Goal: Information Seeking & Learning: Learn about a topic

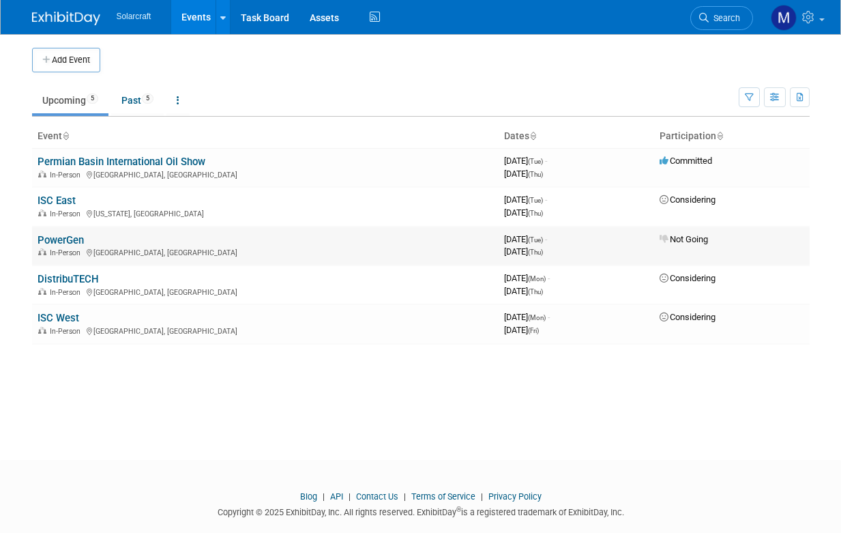
click at [57, 236] on link "PowerGen" at bounding box center [61, 240] width 46 height 12
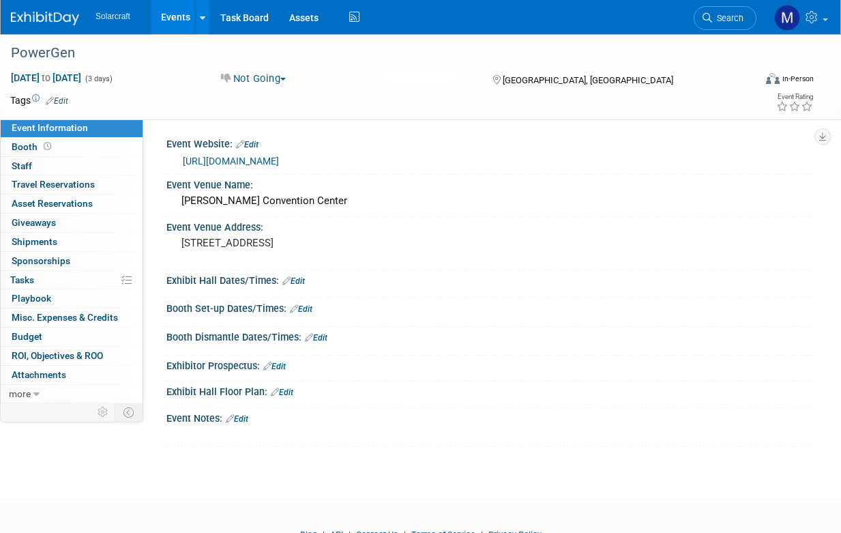
click at [279, 160] on link "[URL][DOMAIN_NAME]" at bounding box center [231, 160] width 96 height 11
click at [64, 149] on link "Booth" at bounding box center [72, 147] width 142 height 18
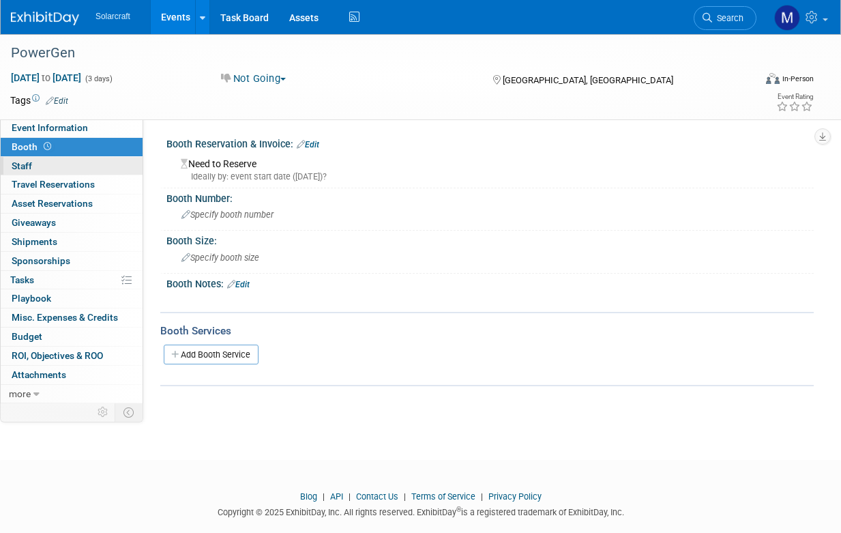
click at [70, 163] on link "0 Staff 0" at bounding box center [72, 166] width 142 height 18
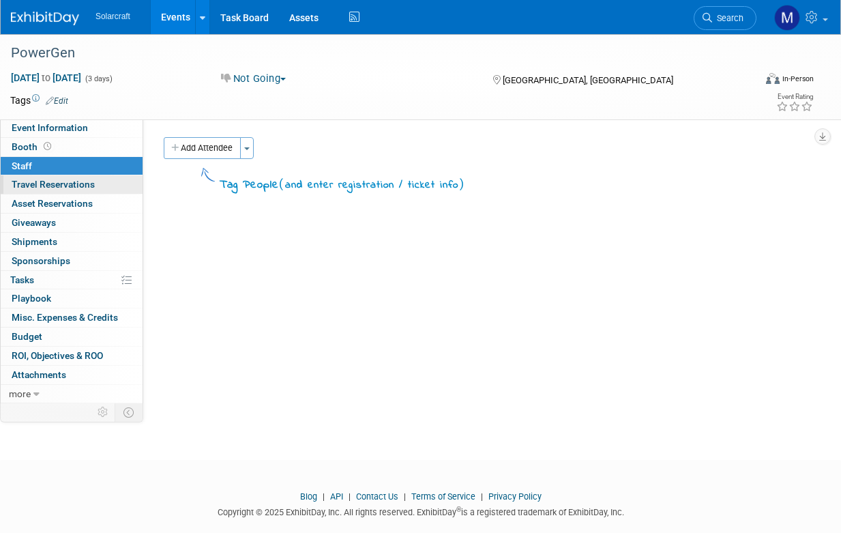
click at [83, 179] on span "Travel Reservations 0" at bounding box center [53, 184] width 83 height 11
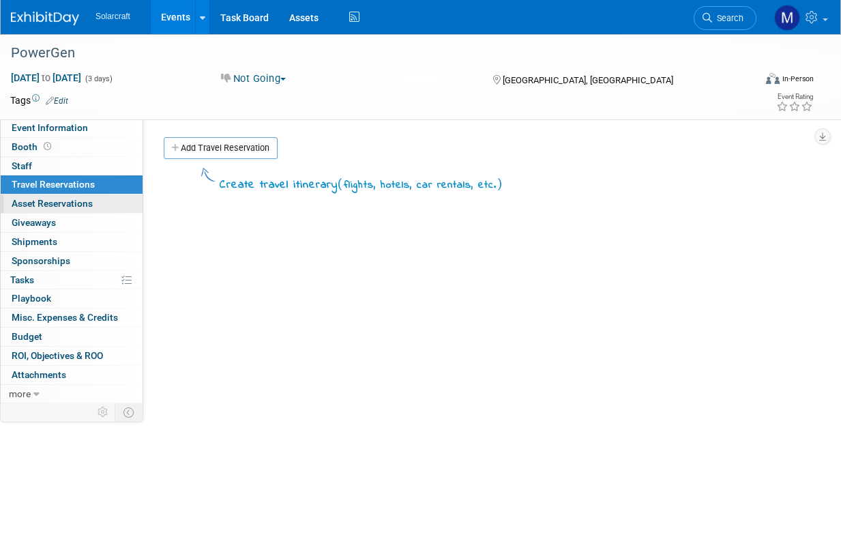
click at [92, 195] on link "0 Asset Reservations 0" at bounding box center [72, 203] width 142 height 18
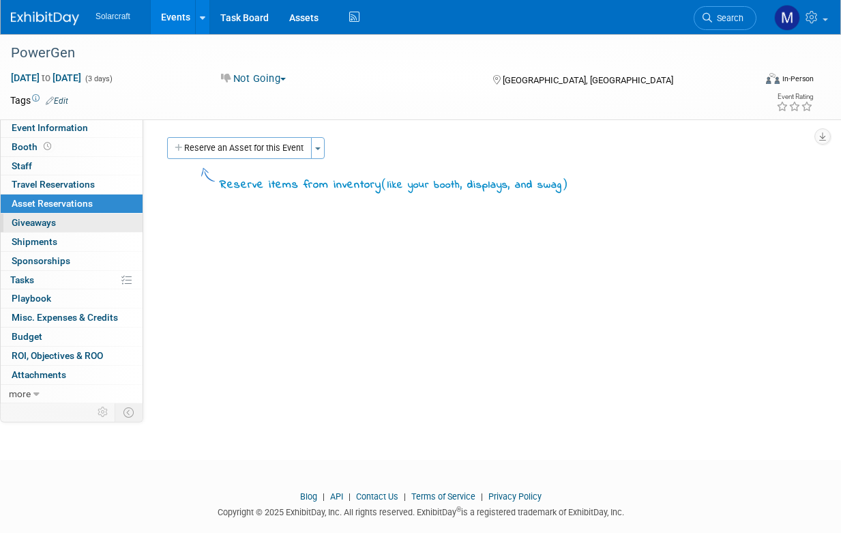
click at [89, 226] on link "0 Giveaways 0" at bounding box center [72, 222] width 142 height 18
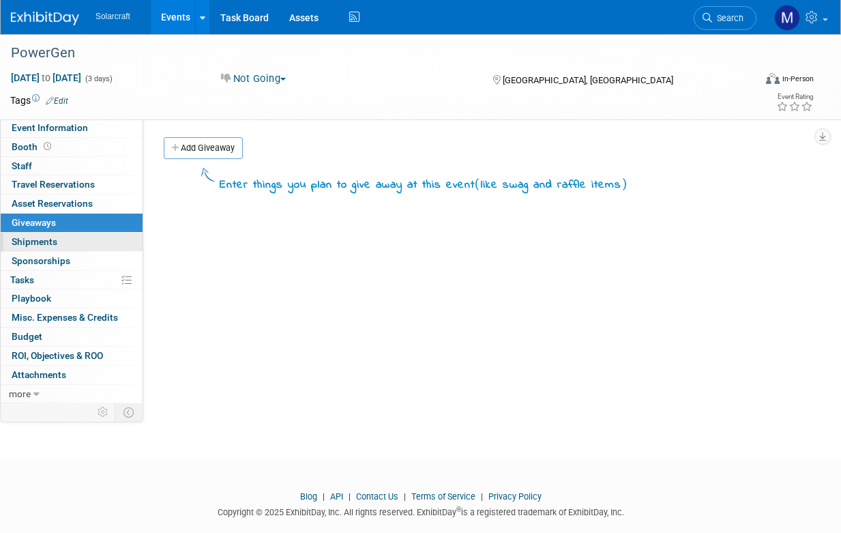
click at [80, 239] on link "0 Shipments 0" at bounding box center [72, 242] width 142 height 18
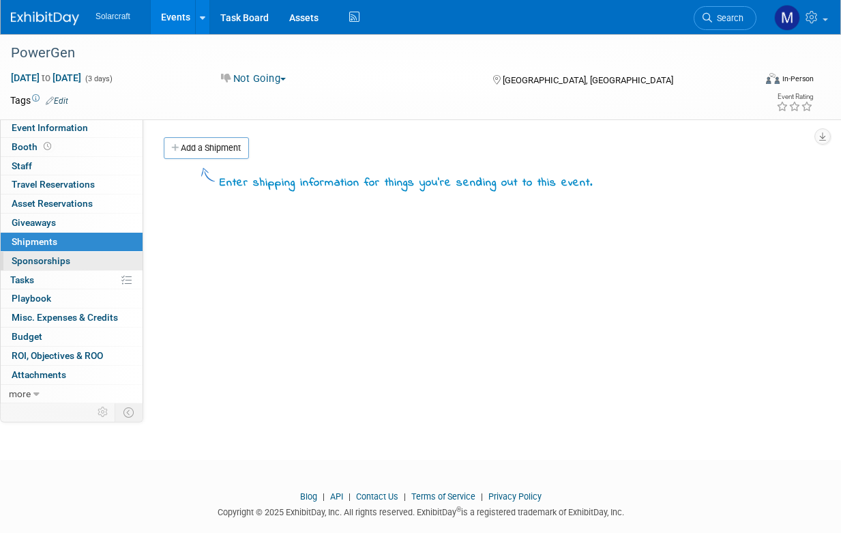
click at [78, 253] on link "0 Sponsorships 0" at bounding box center [72, 261] width 142 height 18
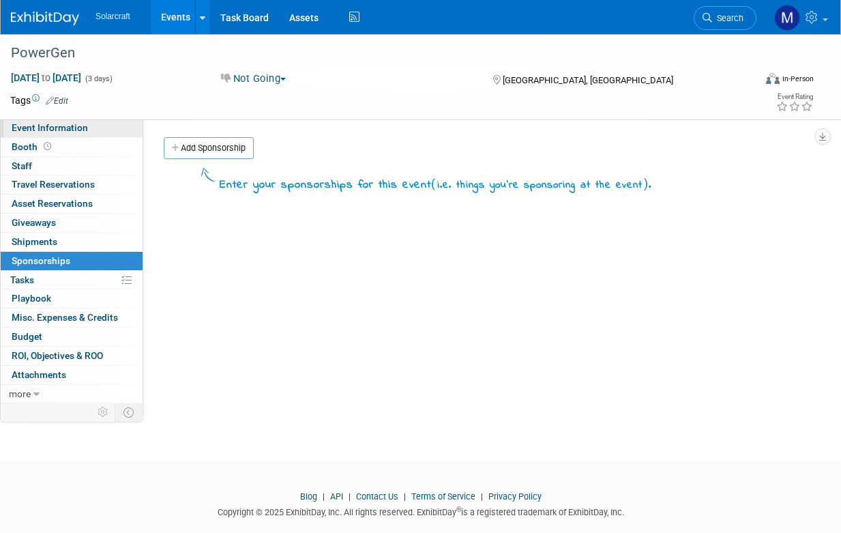
click at [32, 123] on span "Event Information" at bounding box center [50, 127] width 76 height 11
